Goal: Information Seeking & Learning: Find specific fact

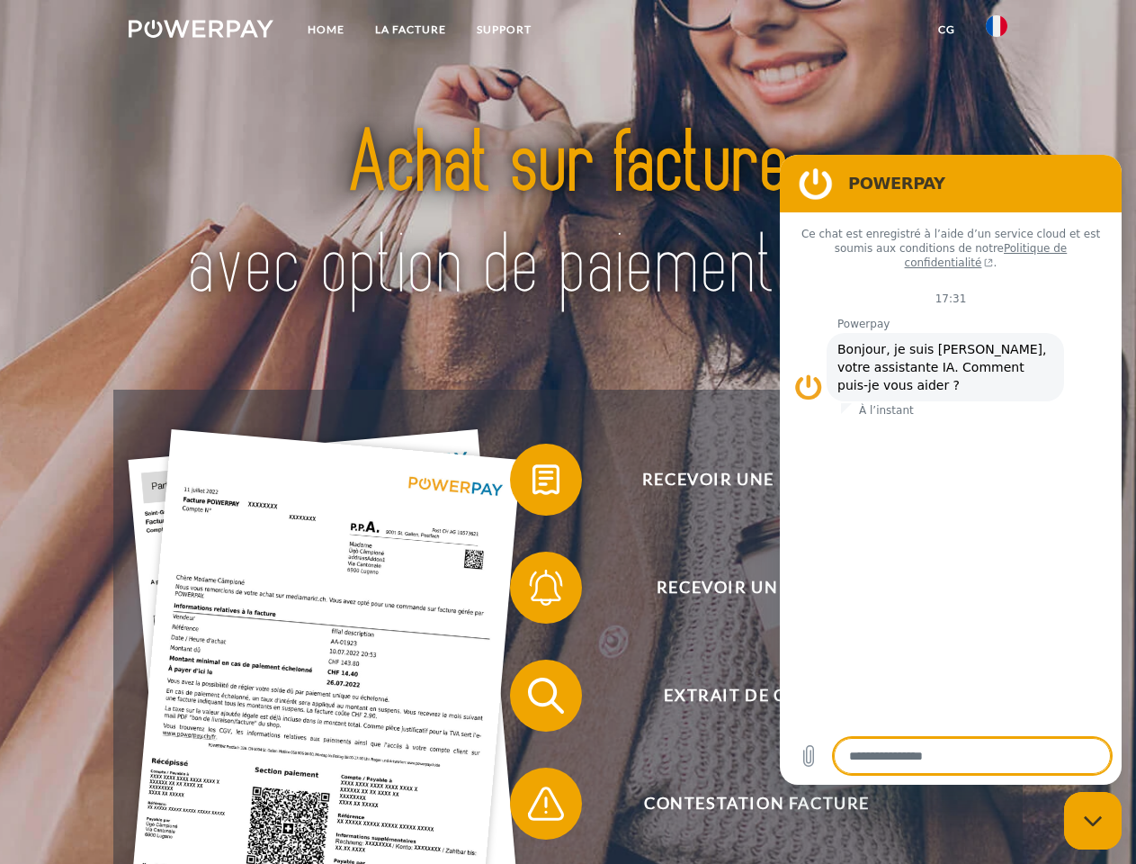
click at [201, 31] on img at bounding box center [201, 29] width 145 height 18
click at [997, 31] on img at bounding box center [997, 26] width 22 height 22
click at [946, 30] on link "CG" at bounding box center [947, 29] width 48 height 32
click at [533, 483] on span at bounding box center [519, 480] width 90 height 90
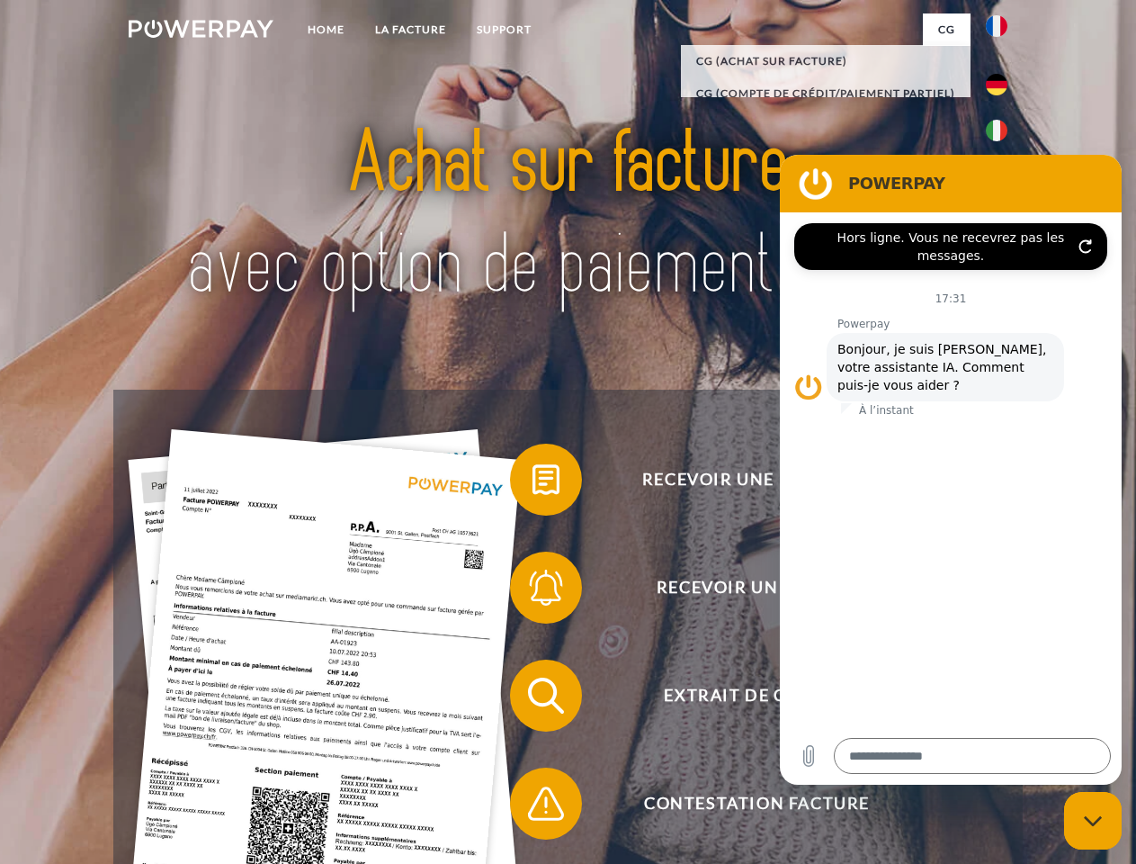
click at [533, 591] on span at bounding box center [519, 587] width 90 height 90
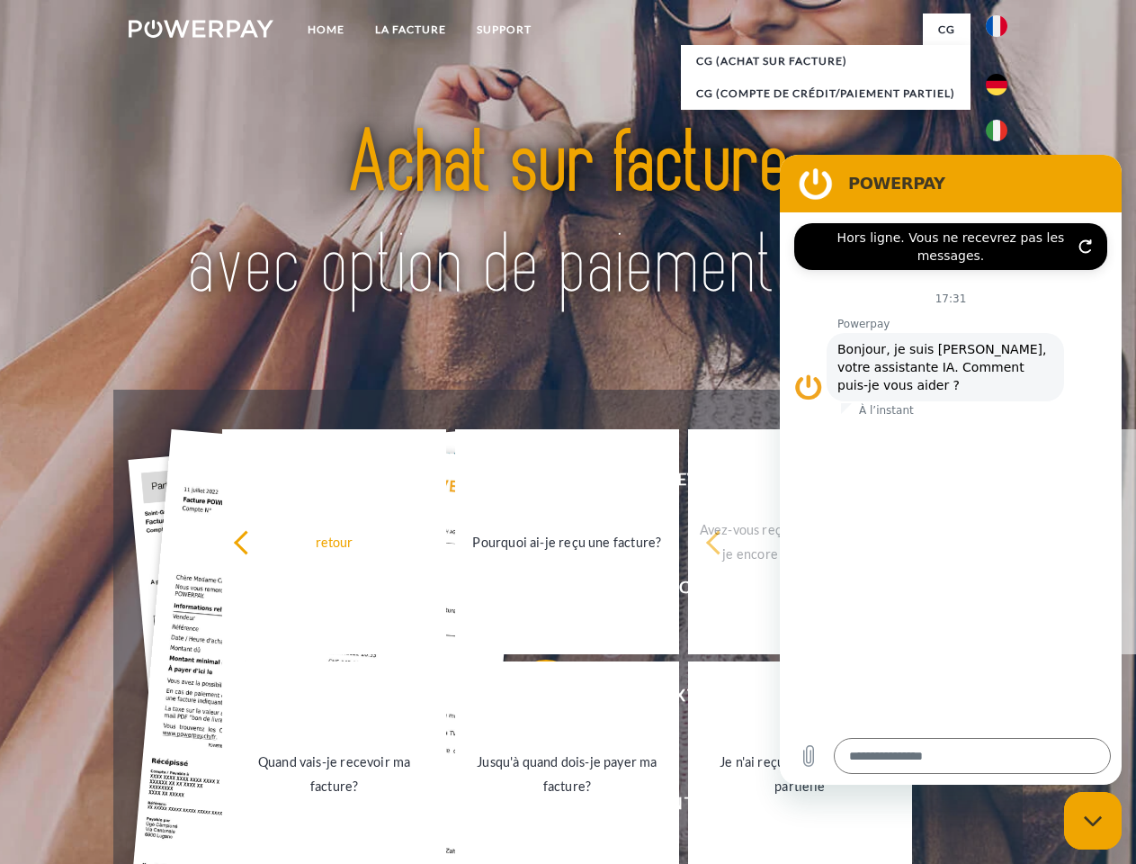
click at [533, 699] on link "Jusqu'à quand dois-je payer ma facture?" at bounding box center [567, 773] width 224 height 225
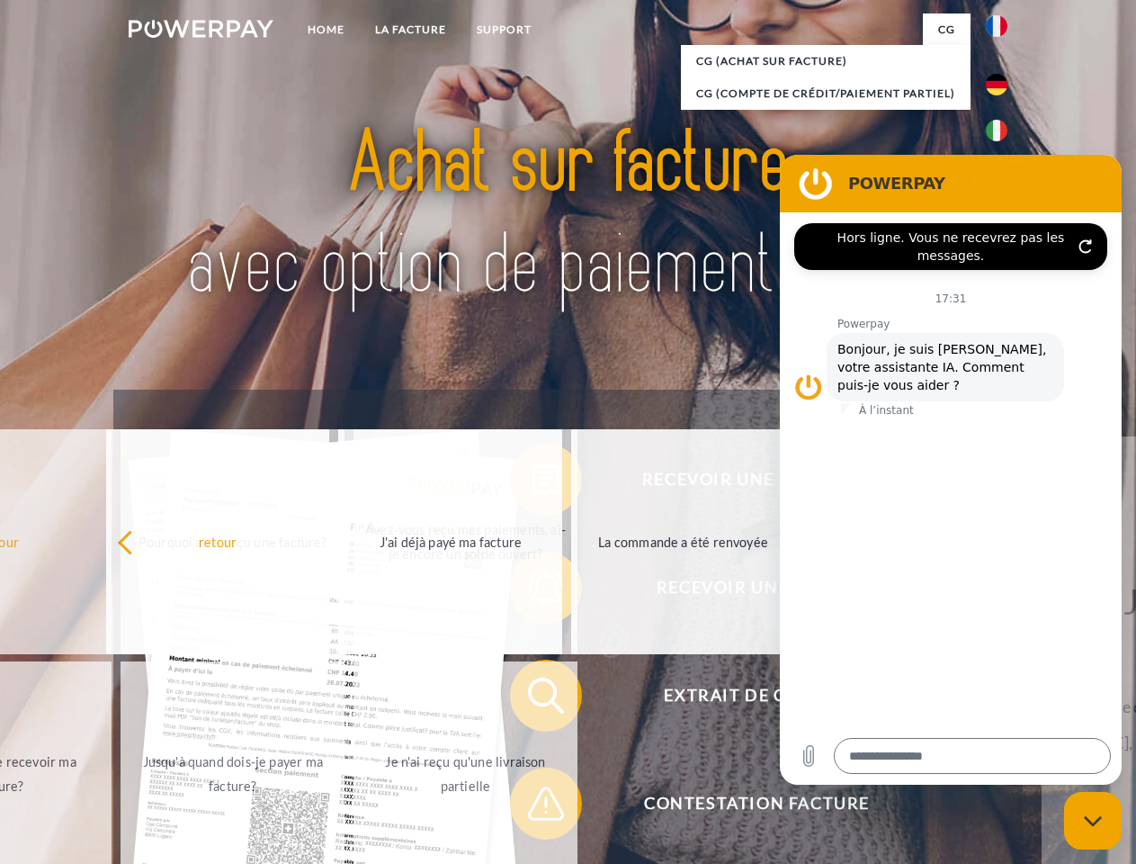
click at [533, 807] on span at bounding box center [519, 803] width 90 height 90
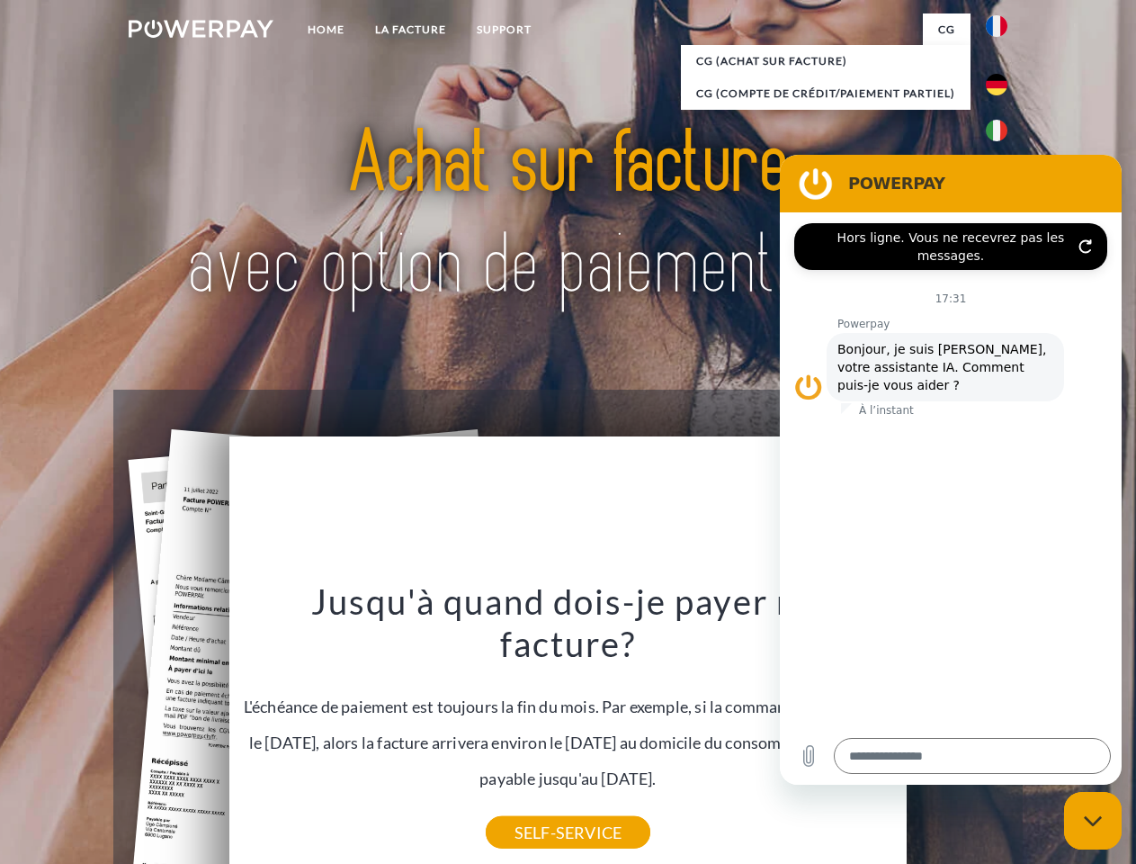
click at [1093, 820] on icon "Fermer la fenêtre de messagerie" at bounding box center [1093, 821] width 19 height 12
type textarea "*"
